Goal: Use online tool/utility

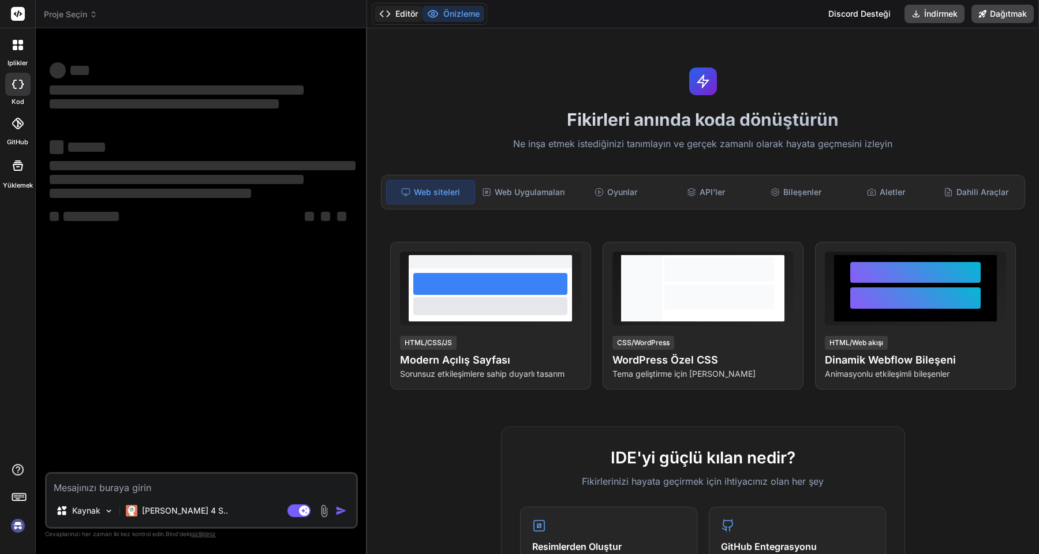
click at [414, 13] on font "Editör" at bounding box center [406, 14] width 23 height 10
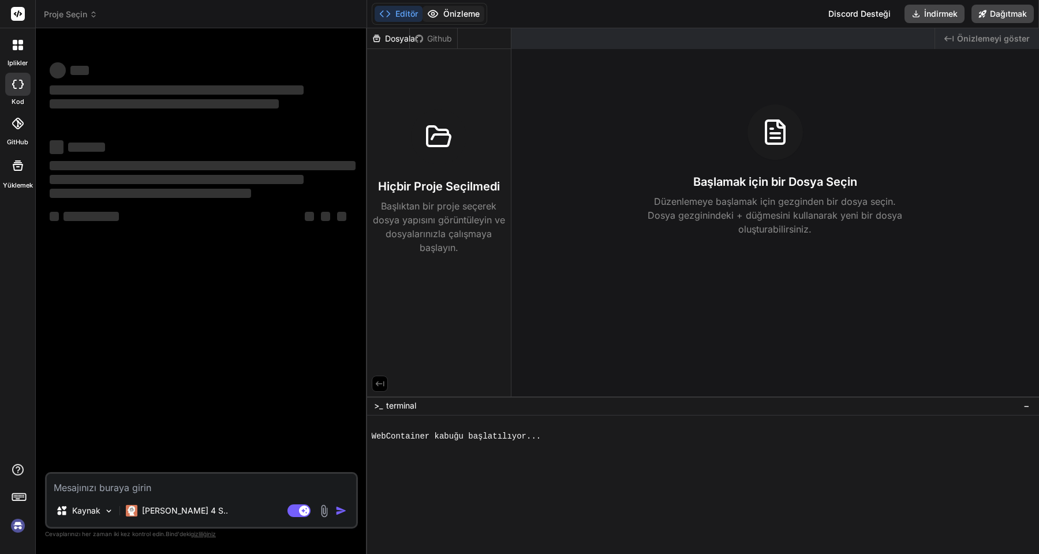
click at [449, 16] on font "Önizleme" at bounding box center [461, 14] width 36 height 10
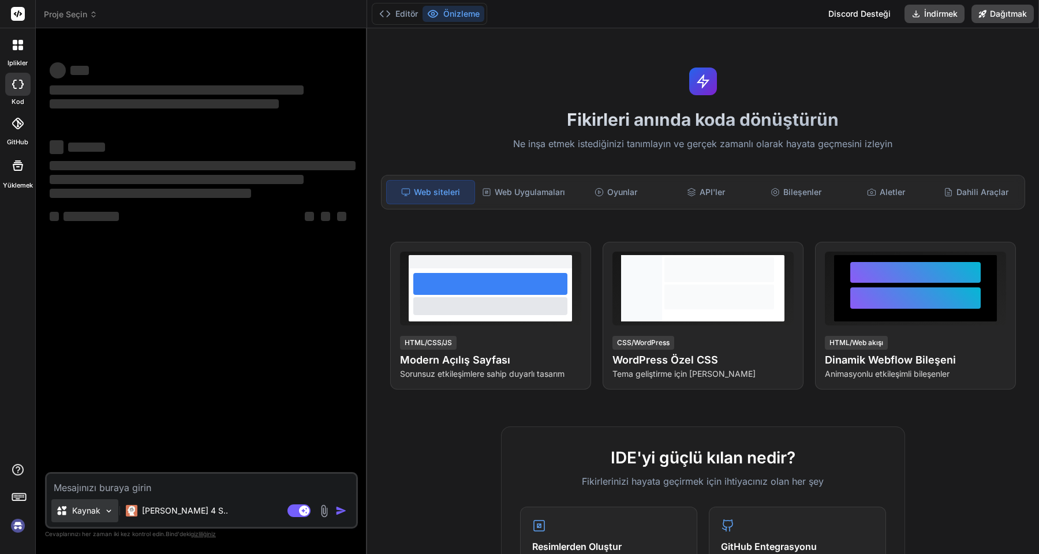
click at [98, 513] on font "Kaynak" at bounding box center [86, 511] width 28 height 10
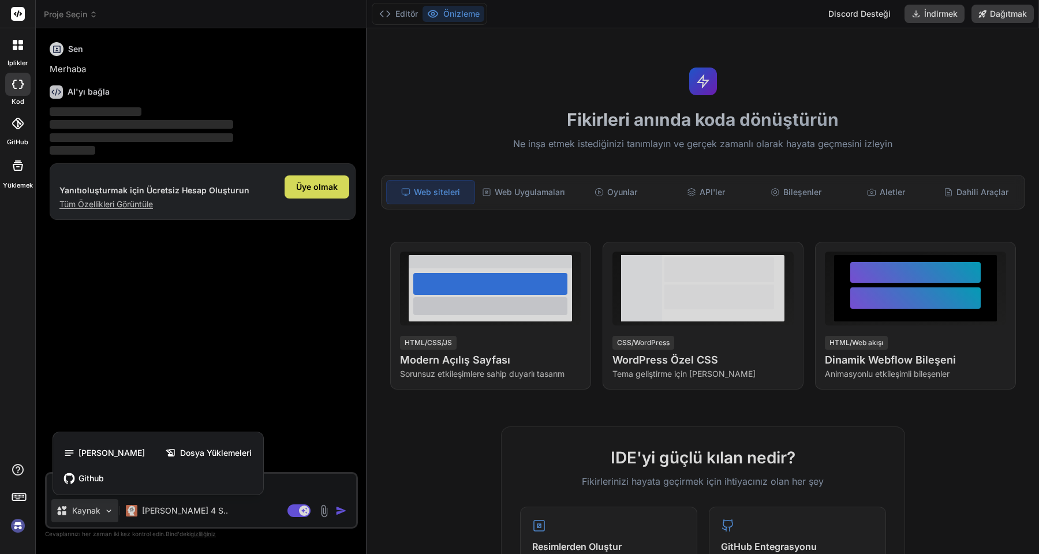
click at [140, 513] on div at bounding box center [519, 277] width 1039 height 554
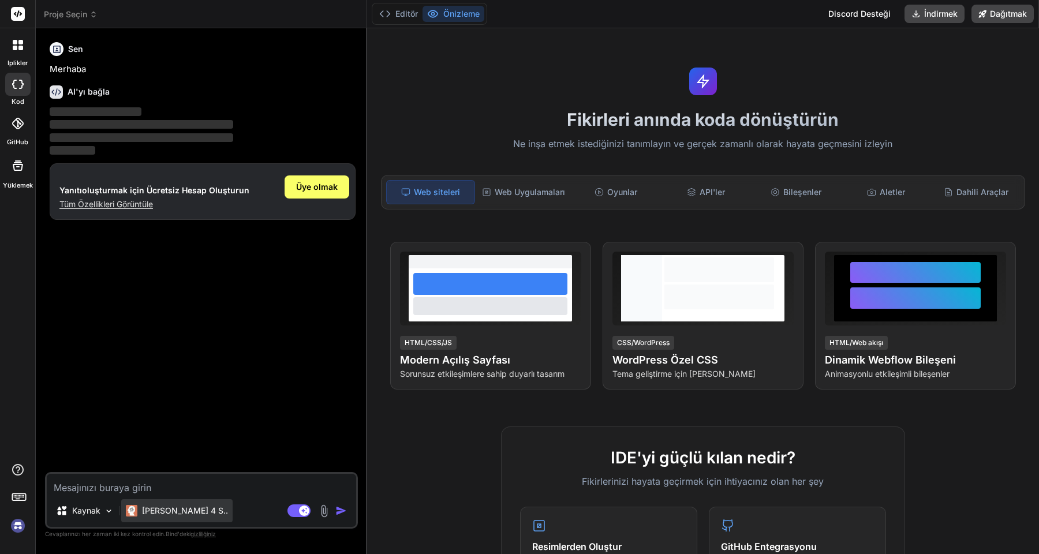
click at [158, 513] on font "[PERSON_NAME] 4 S.." at bounding box center [185, 511] width 86 height 10
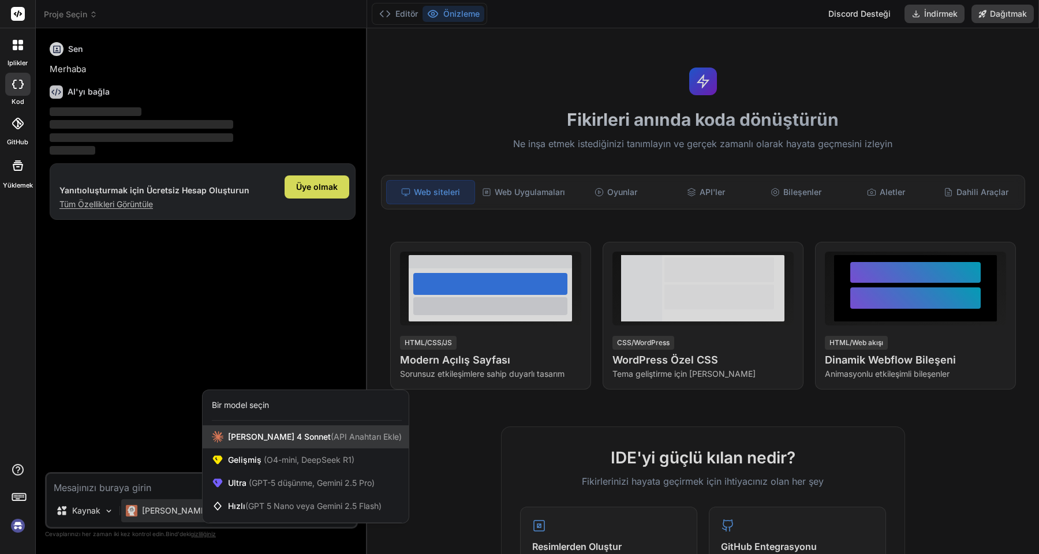
click at [276, 437] on font "[PERSON_NAME] 4 Sonnet" at bounding box center [279, 437] width 103 height 10
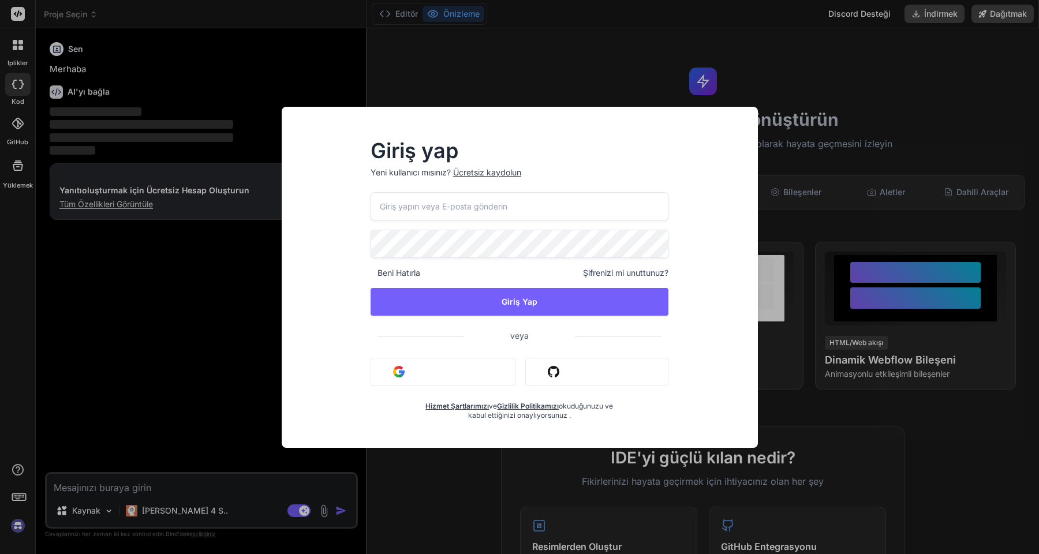
click at [577, 368] on font "Github ile oturum açın" at bounding box center [605, 372] width 82 height 10
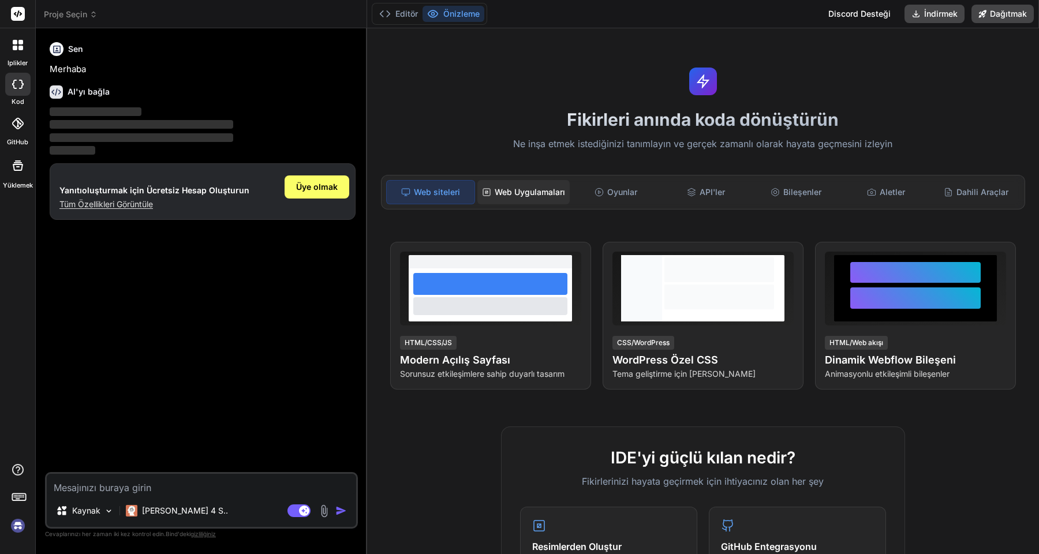
click at [506, 185] on div "Web Uygulamaları" at bounding box center [523, 192] width 92 height 24
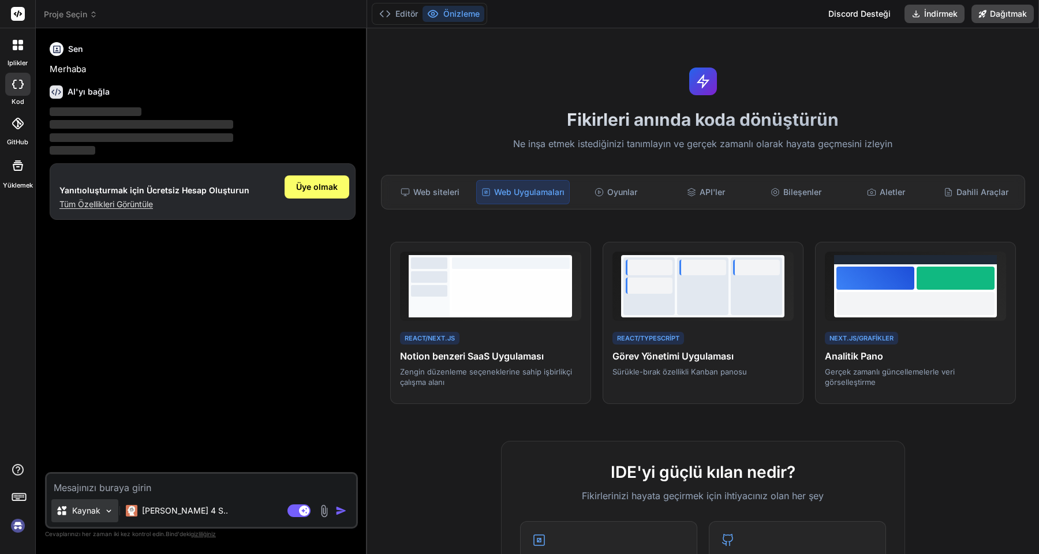
click at [106, 514] on img at bounding box center [109, 511] width 10 height 10
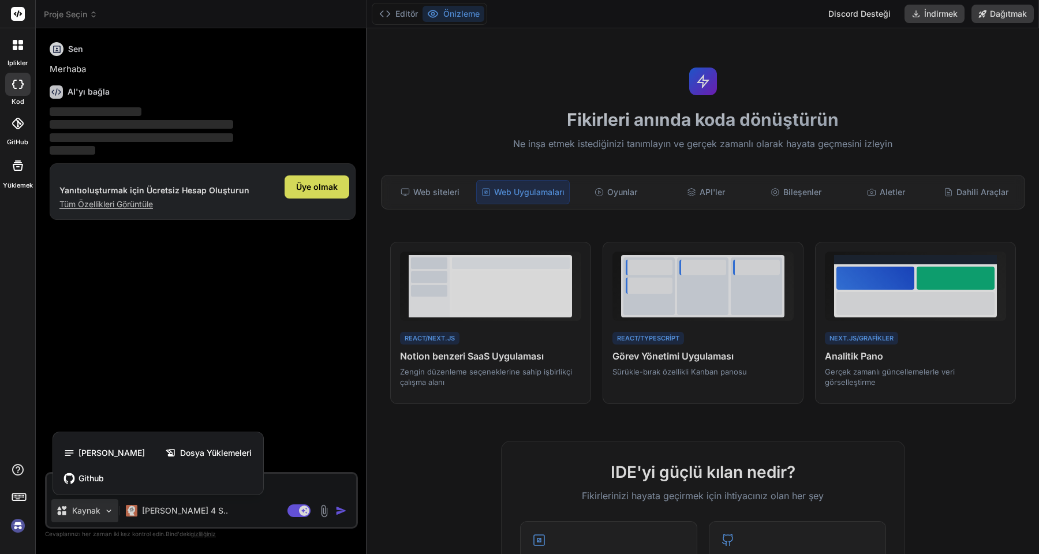
click at [154, 517] on div at bounding box center [519, 277] width 1039 height 554
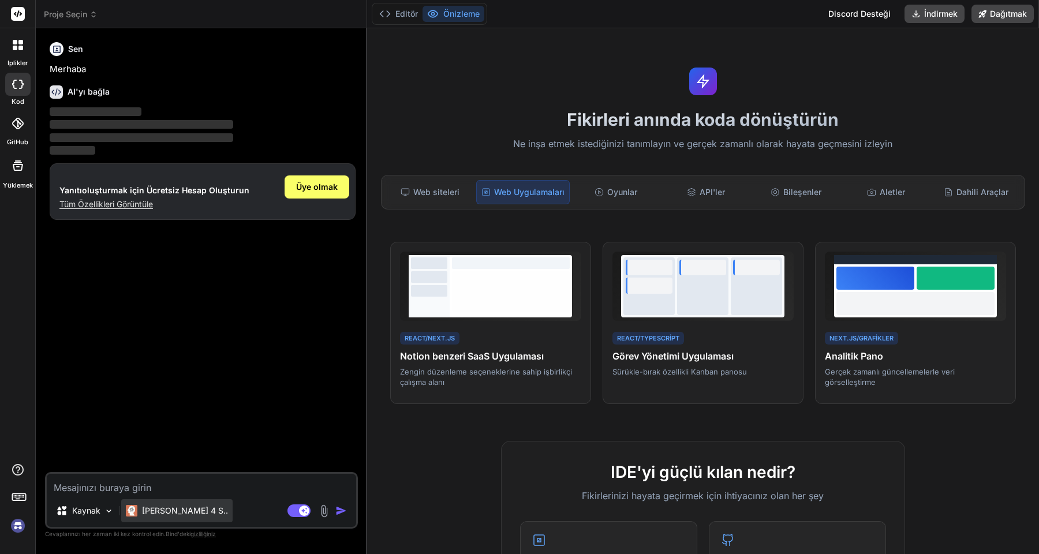
click at [159, 513] on font "[PERSON_NAME] 4 S.." at bounding box center [185, 511] width 86 height 10
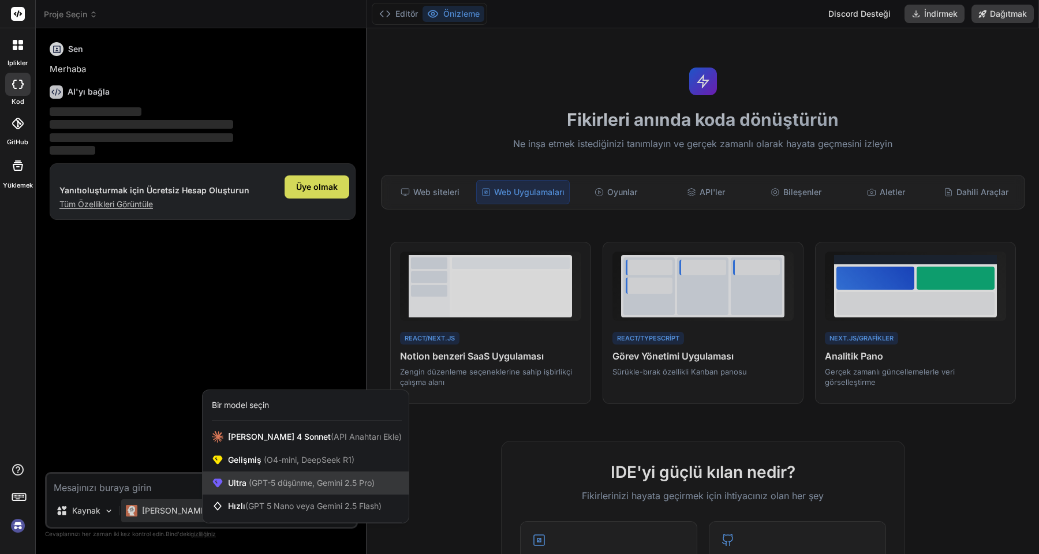
click at [259, 481] on font "(GPT-5 düşünme, Gemini 2.5 Pro)" at bounding box center [312, 483] width 126 height 10
type textarea "x"
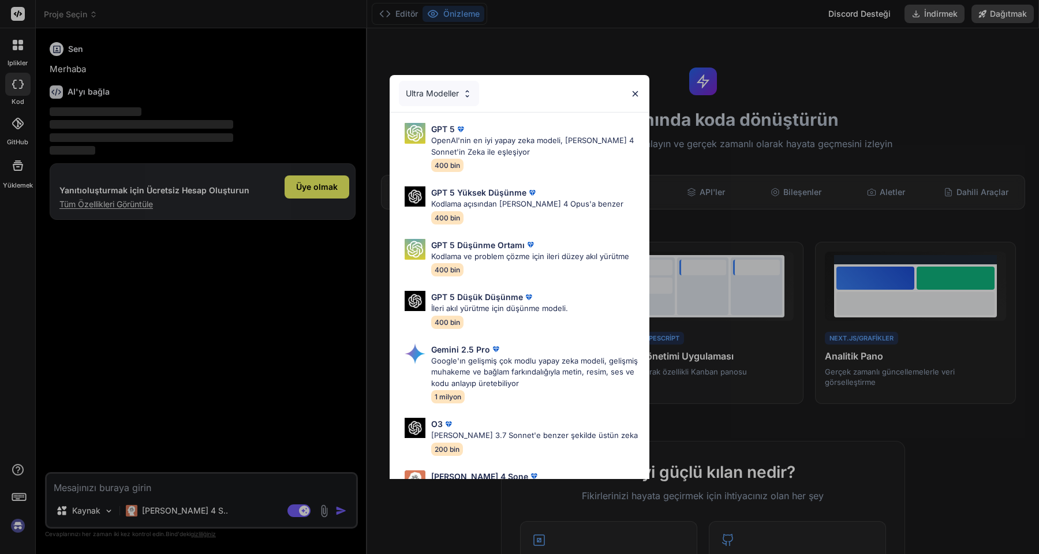
click at [453, 100] on div "Ultra Modeller" at bounding box center [439, 93] width 80 height 25
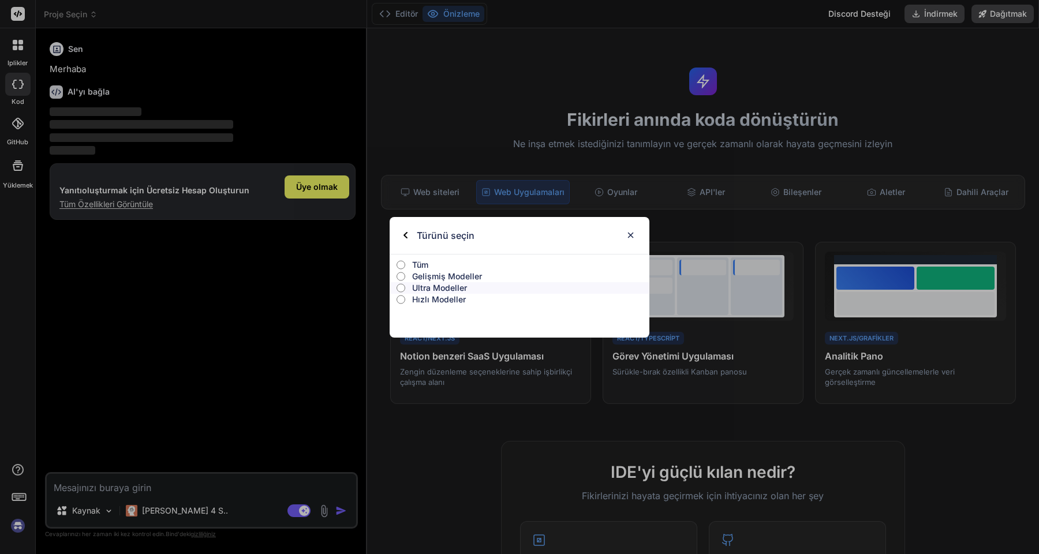
click at [408, 236] on div "Türünü seçin" at bounding box center [438, 235] width 71 height 37
click at [401, 235] on div "Türünü seçin" at bounding box center [520, 235] width 260 height 37
click at [433, 266] on p "Tüm" at bounding box center [530, 265] width 237 height 12
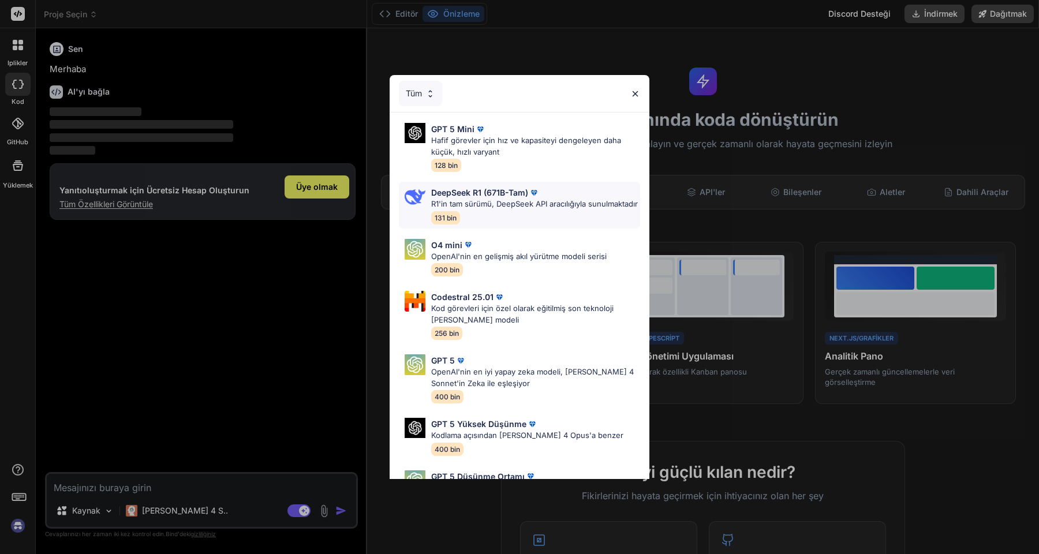
scroll to position [392, 0]
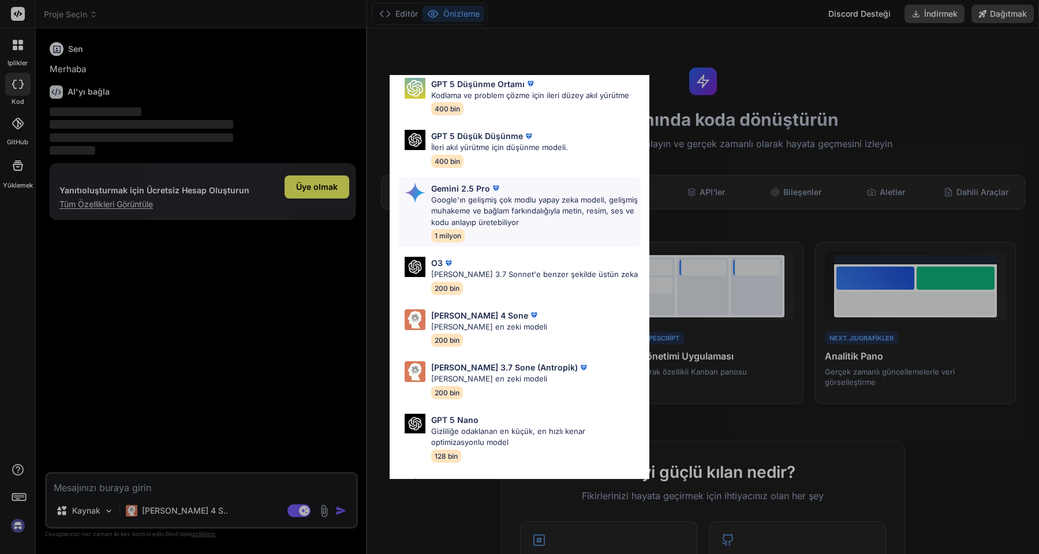
click at [498, 231] on div "Gemini 2.5 Pro Google'ın gelişmiş çok modlu yapay zeka modeli, gelişmiş muhakem…" at bounding box center [535, 212] width 209 height 60
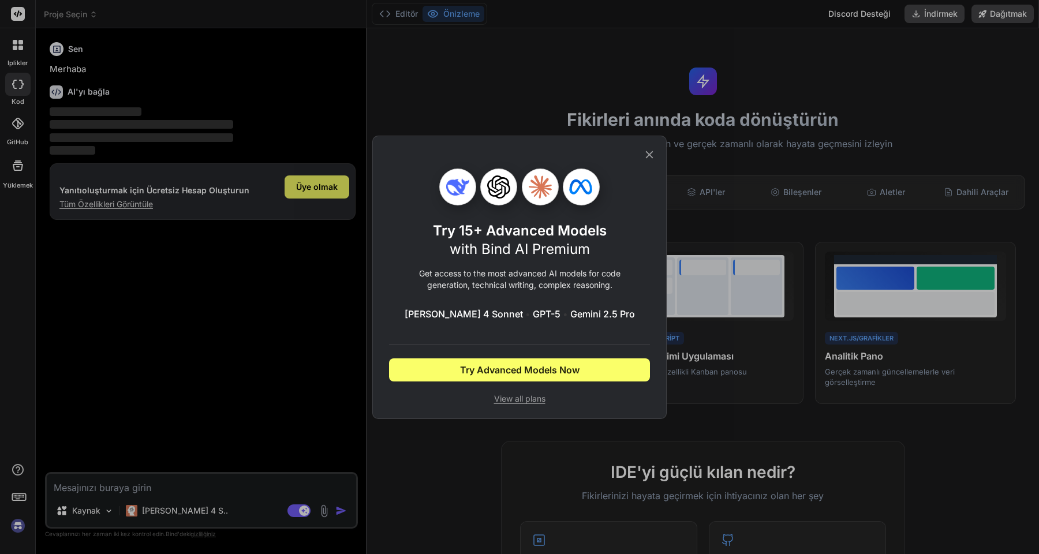
scroll to position [0, 0]
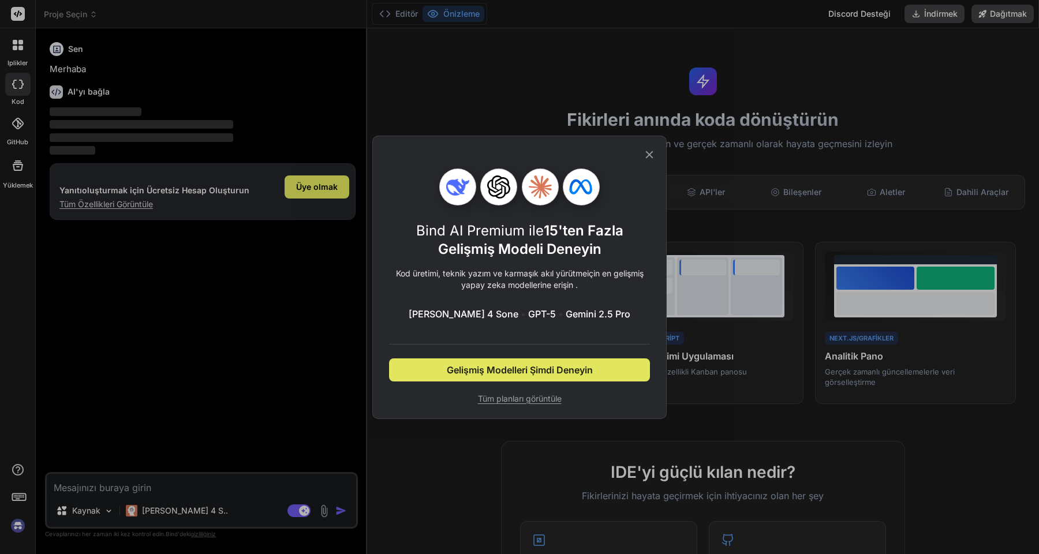
click at [528, 370] on font "Gelişmiş Modelleri Şimdi Deneyin" at bounding box center [520, 370] width 146 height 12
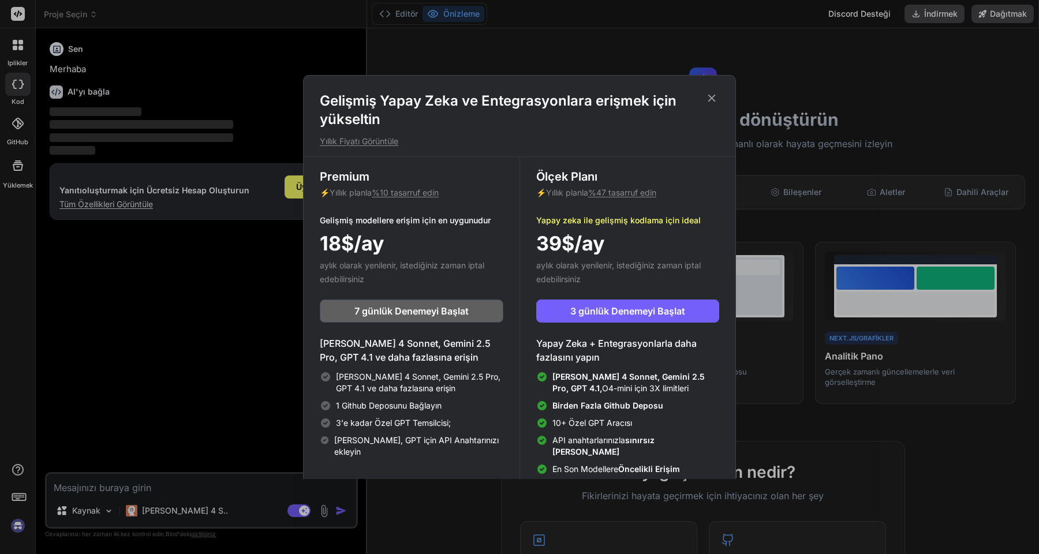
scroll to position [40, 0]
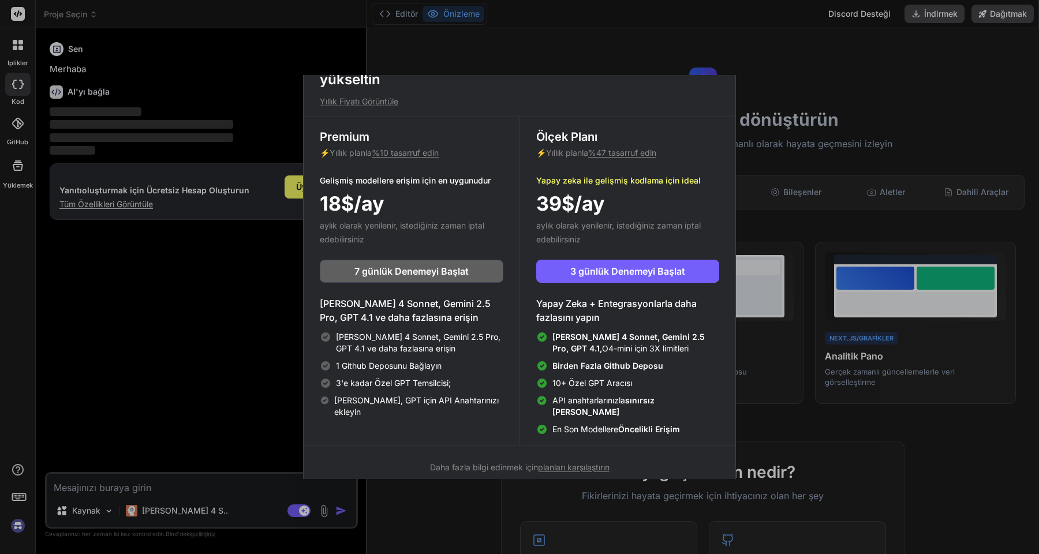
click at [429, 403] on font "[PERSON_NAME], GPT için API Anahtarınızı ekleyin" at bounding box center [416, 405] width 164 height 21
